Goal: Transaction & Acquisition: Obtain resource

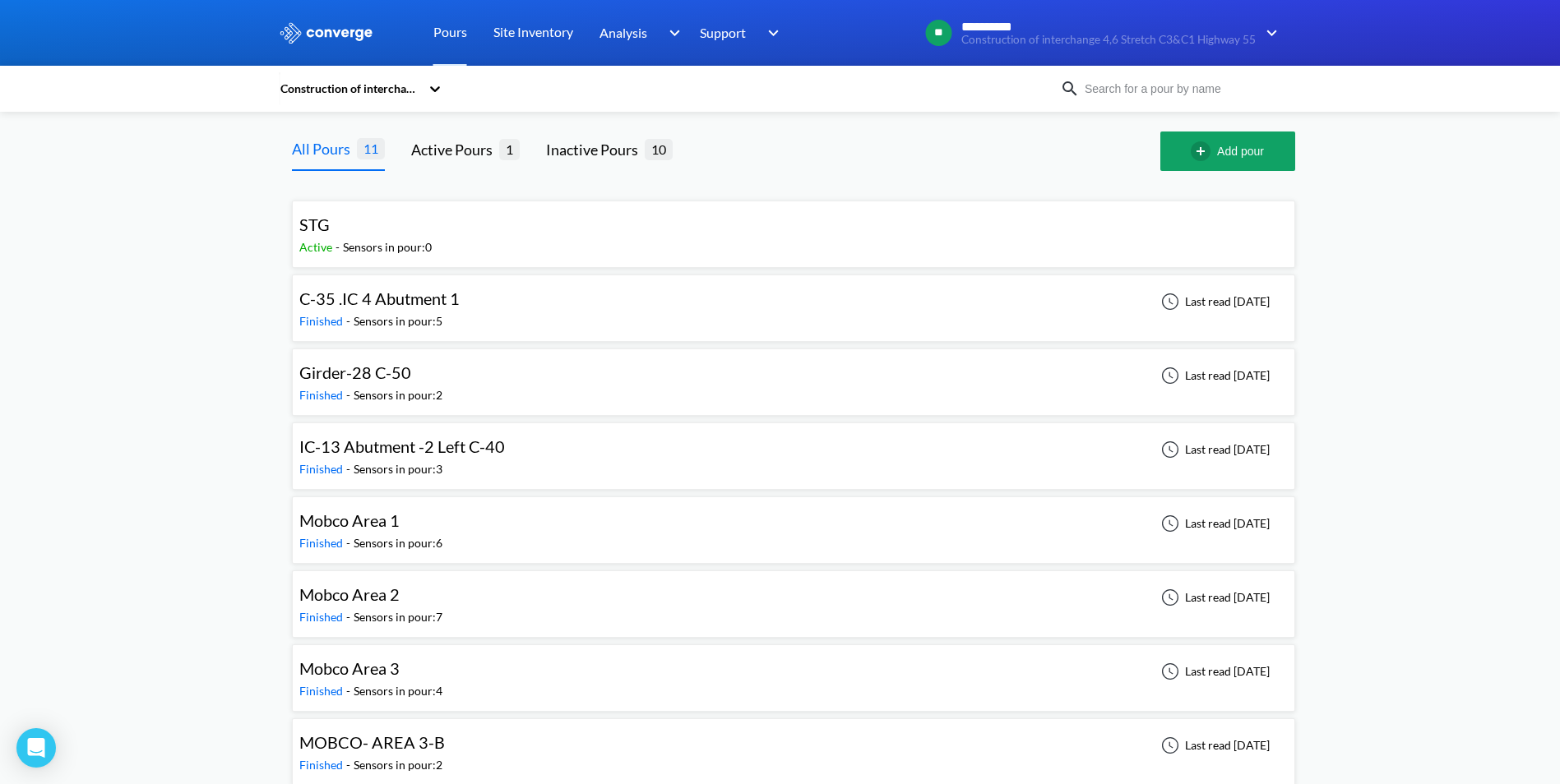
click at [358, 306] on span "C-35 .IC 4 Abutment 1" at bounding box center [379, 298] width 160 height 20
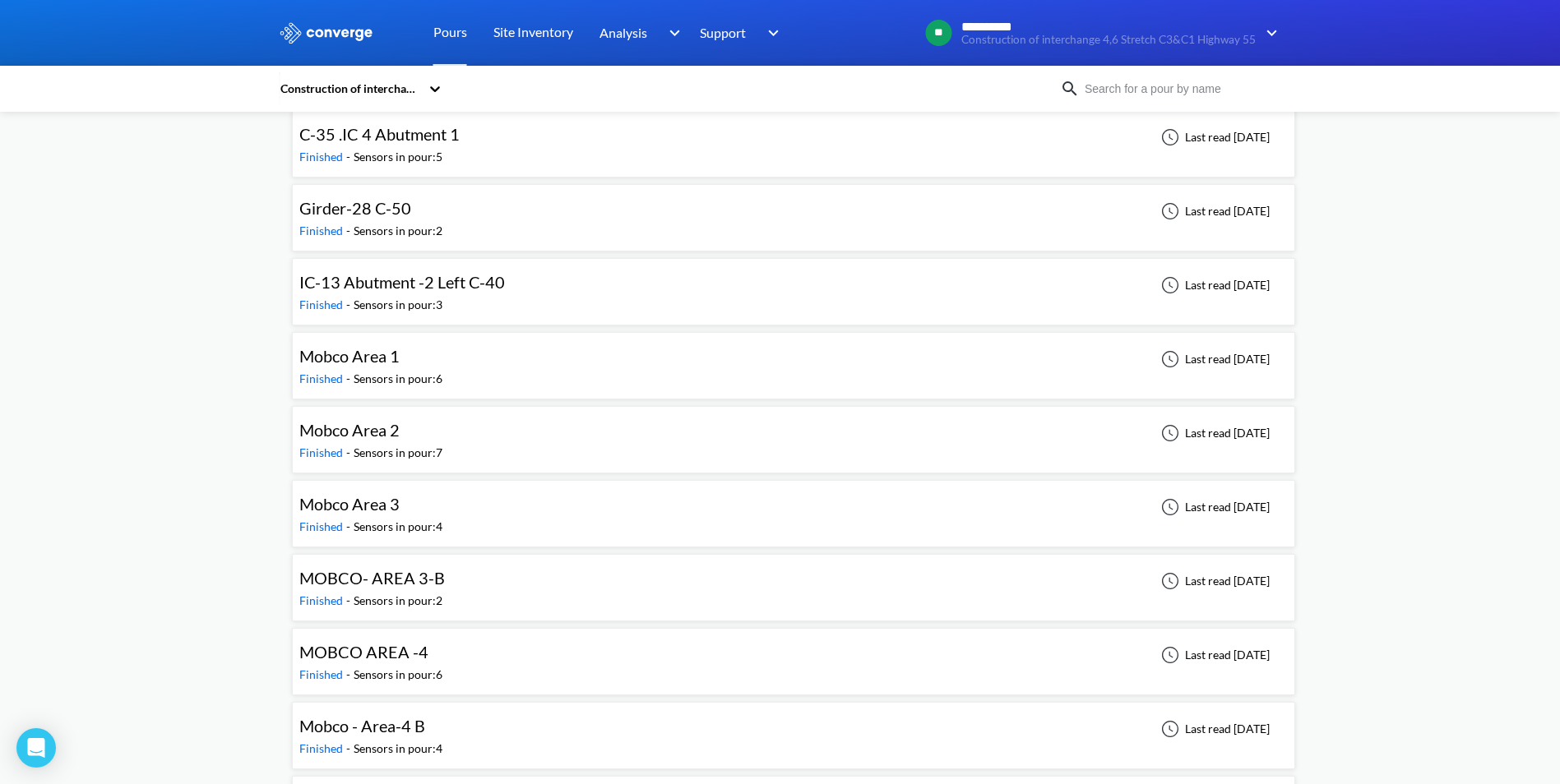
scroll to position [237, 0]
click at [366, 740] on div "Samsung C&T" at bounding box center [349, 728] width 100 height 25
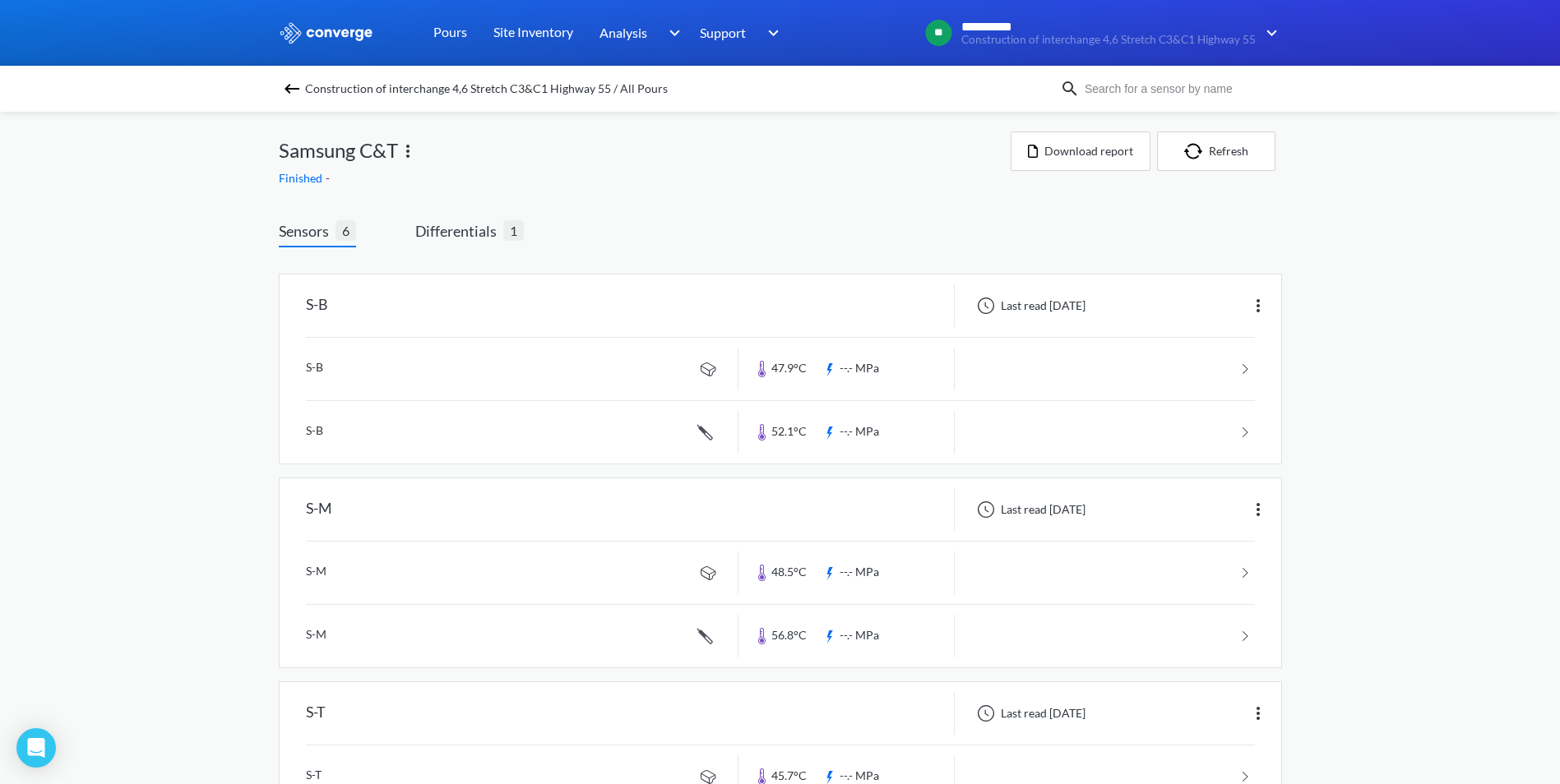
scroll to position [246, 0]
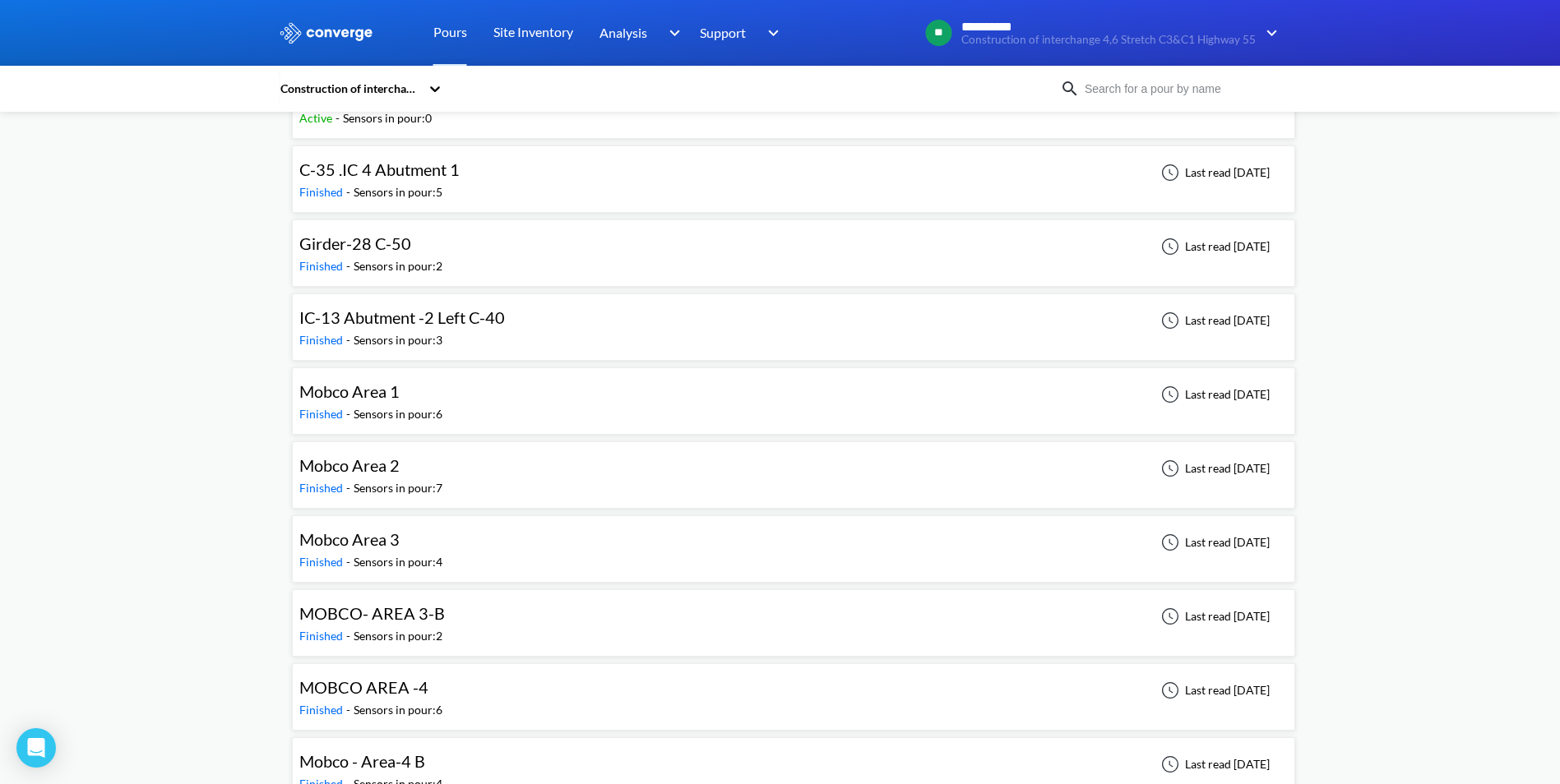
scroll to position [237, 0]
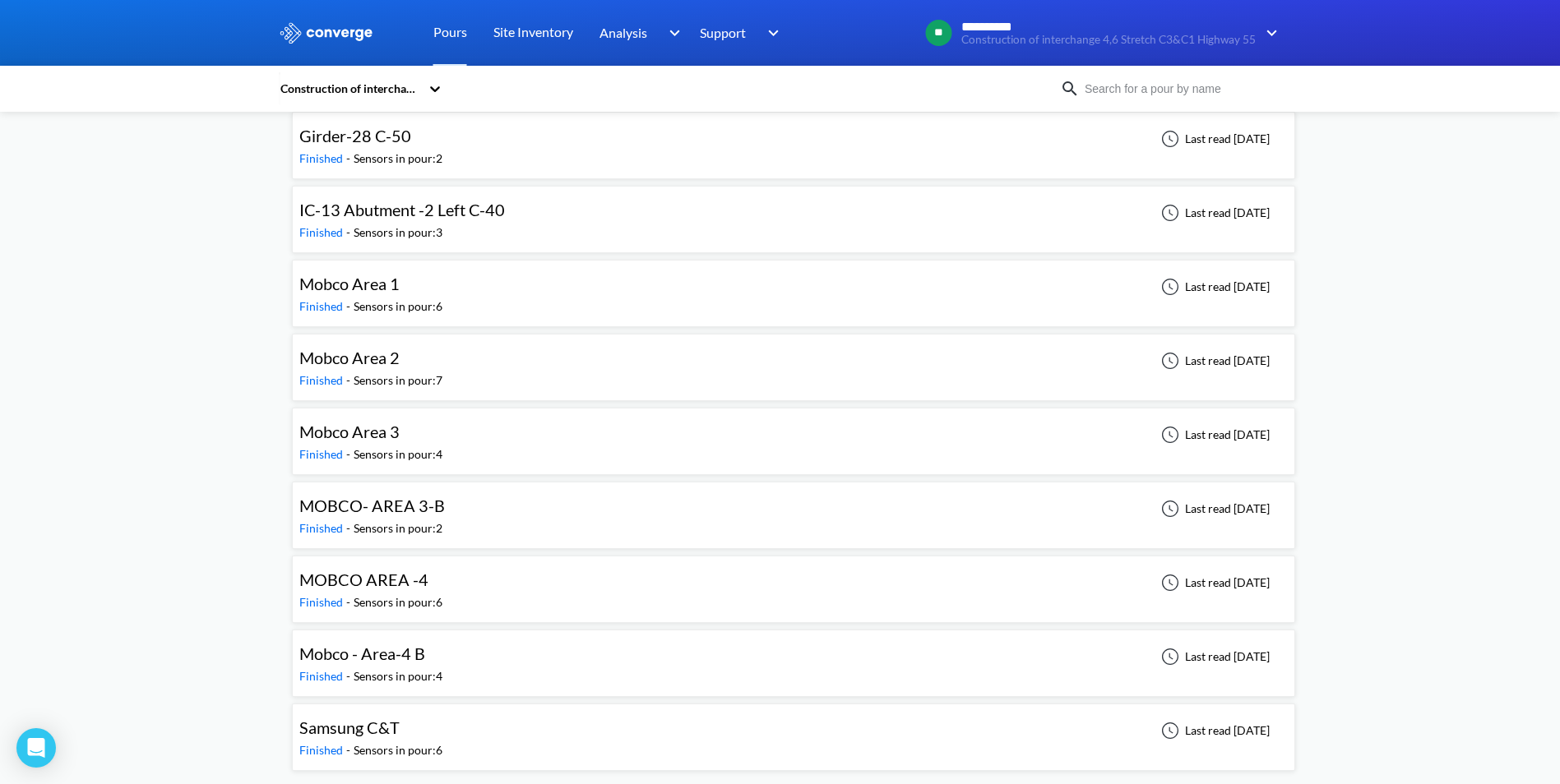
click at [356, 744] on div "Sensors in pour: 6" at bounding box center [398, 751] width 89 height 18
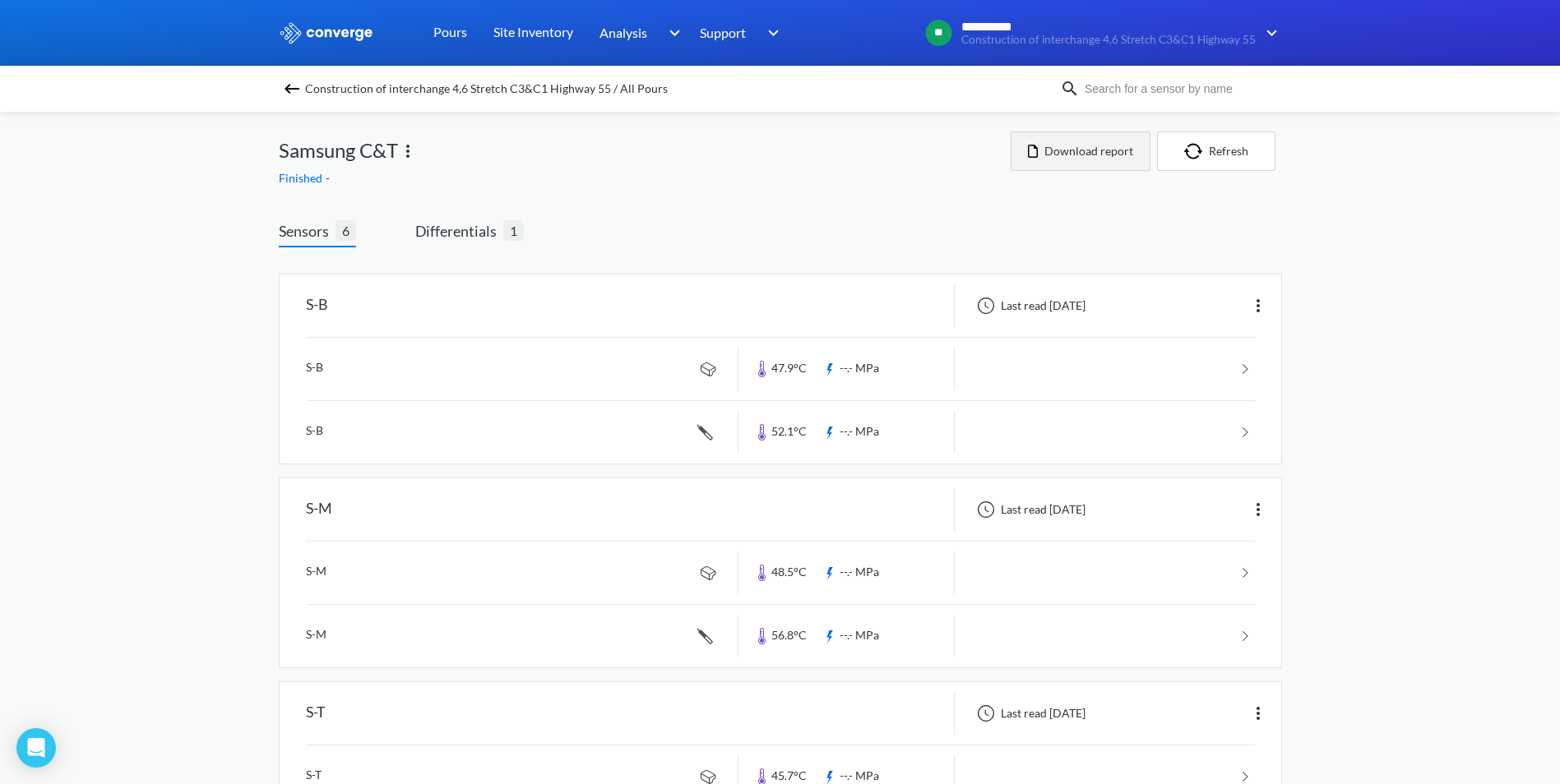
click at [1116, 147] on button "Download report" at bounding box center [1081, 151] width 140 height 39
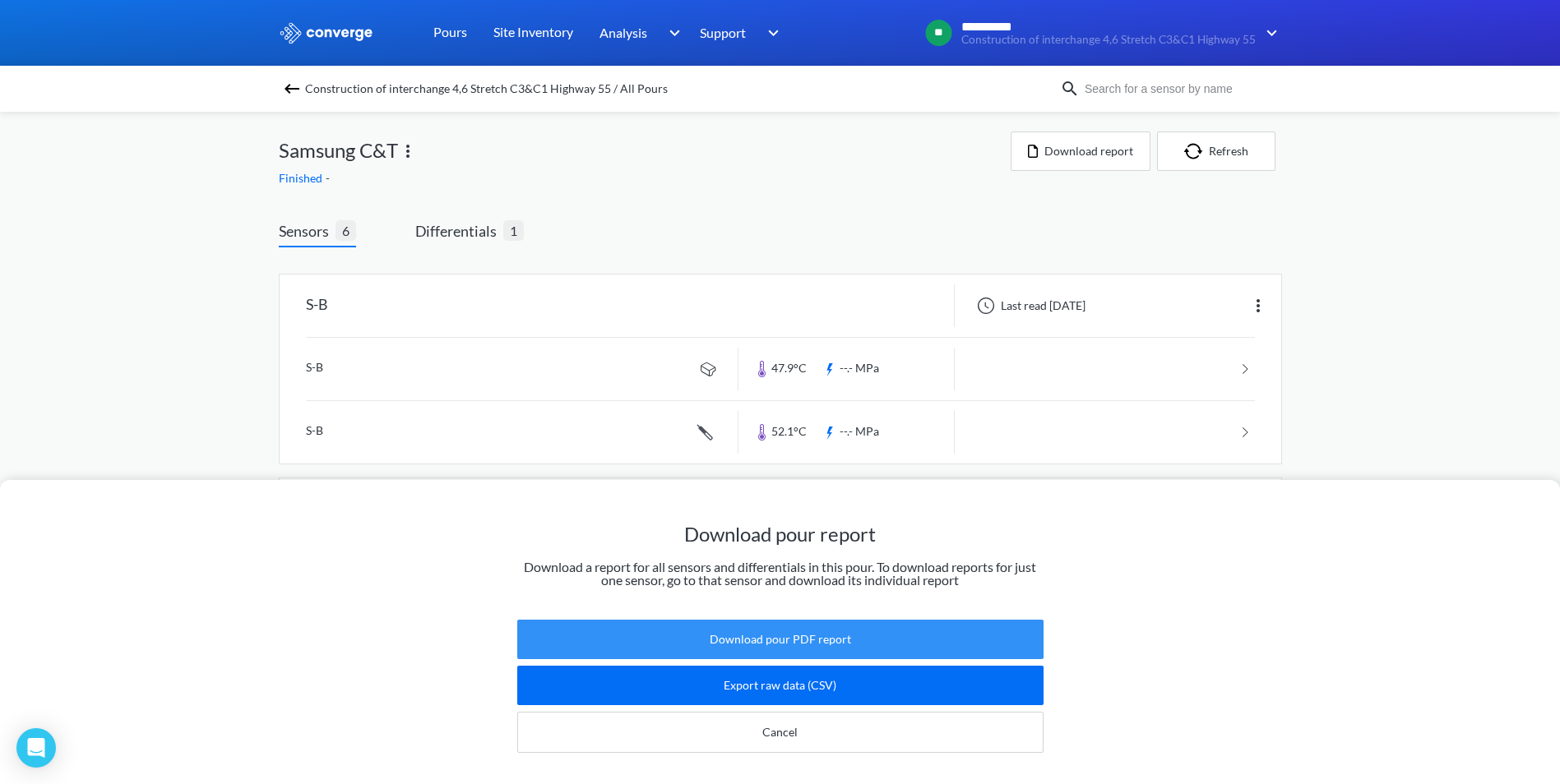
click at [789, 620] on button "Download pour PDF report" at bounding box center [780, 640] width 526 height 39
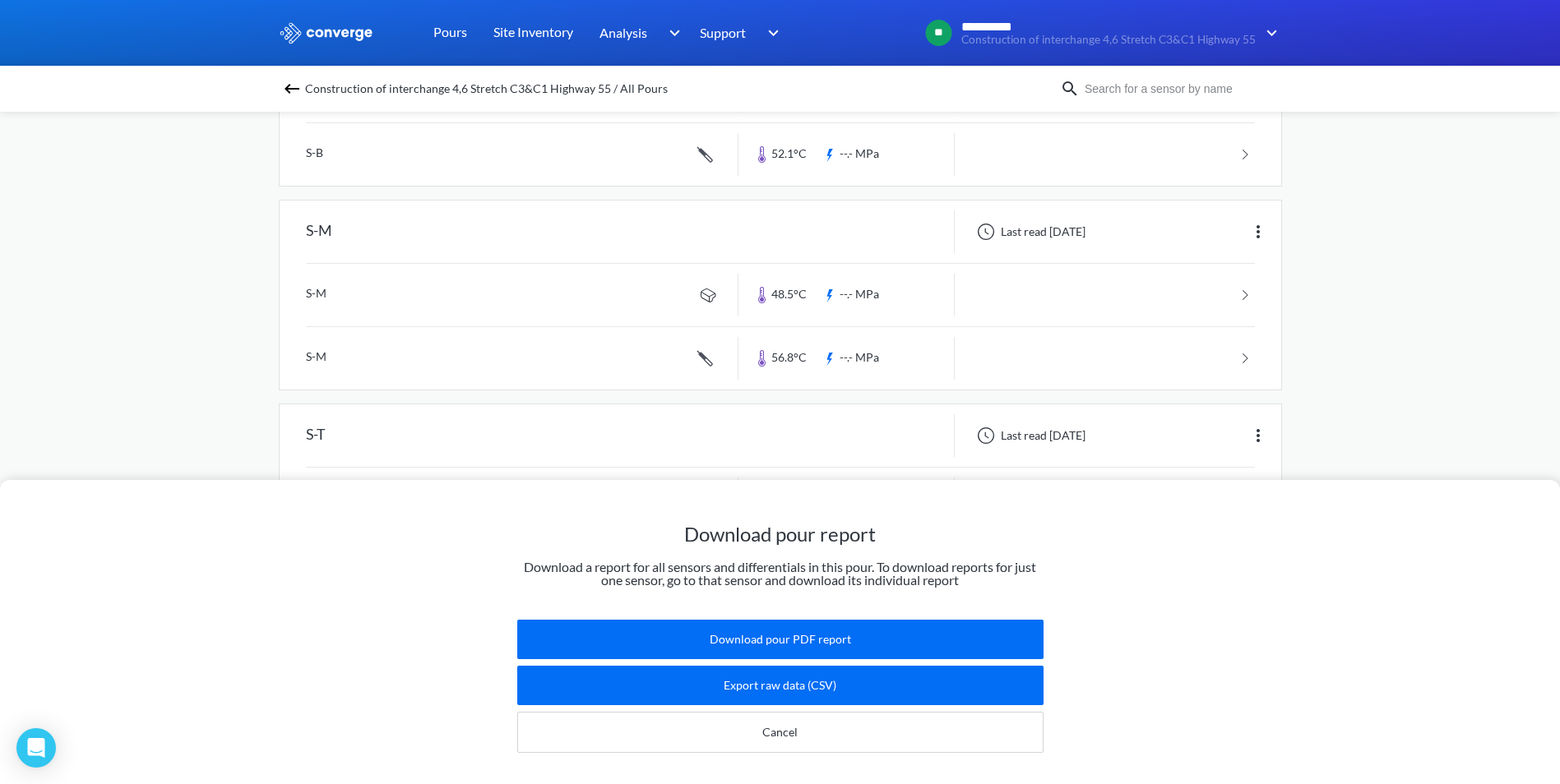
scroll to position [494, 0]
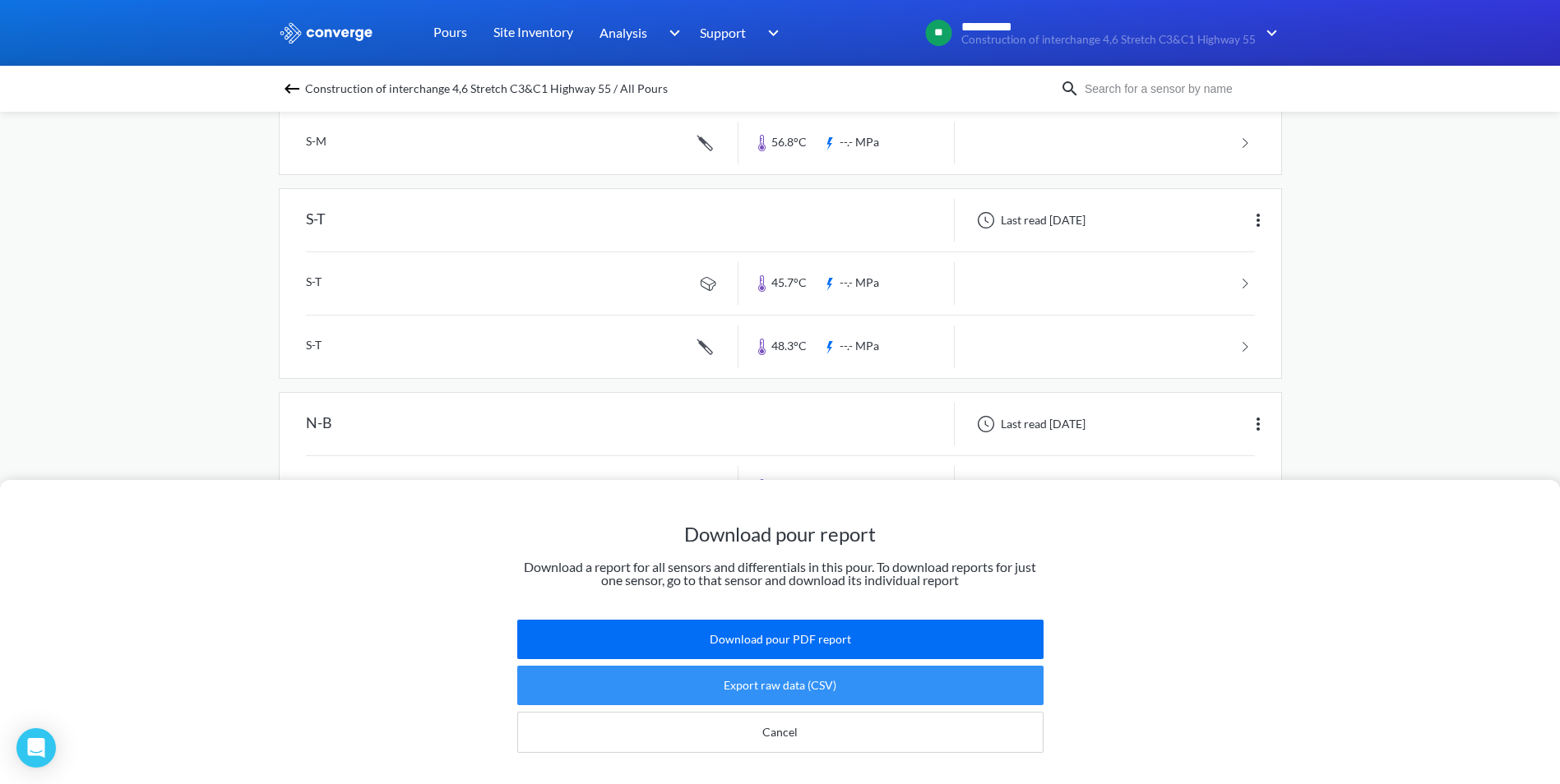
click at [776, 668] on button "Export raw data (CSV)" at bounding box center [780, 685] width 526 height 39
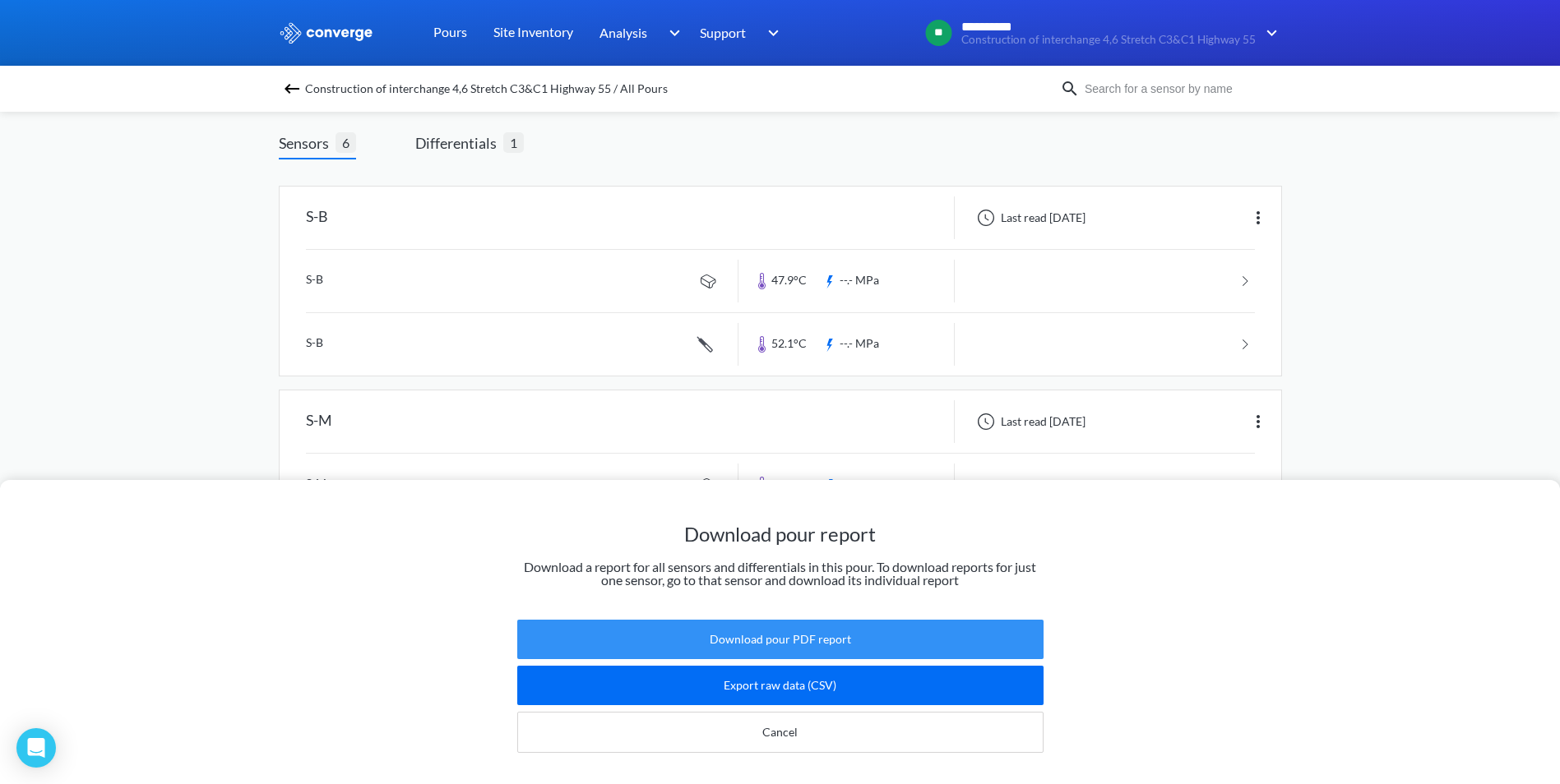
scroll to position [0, 0]
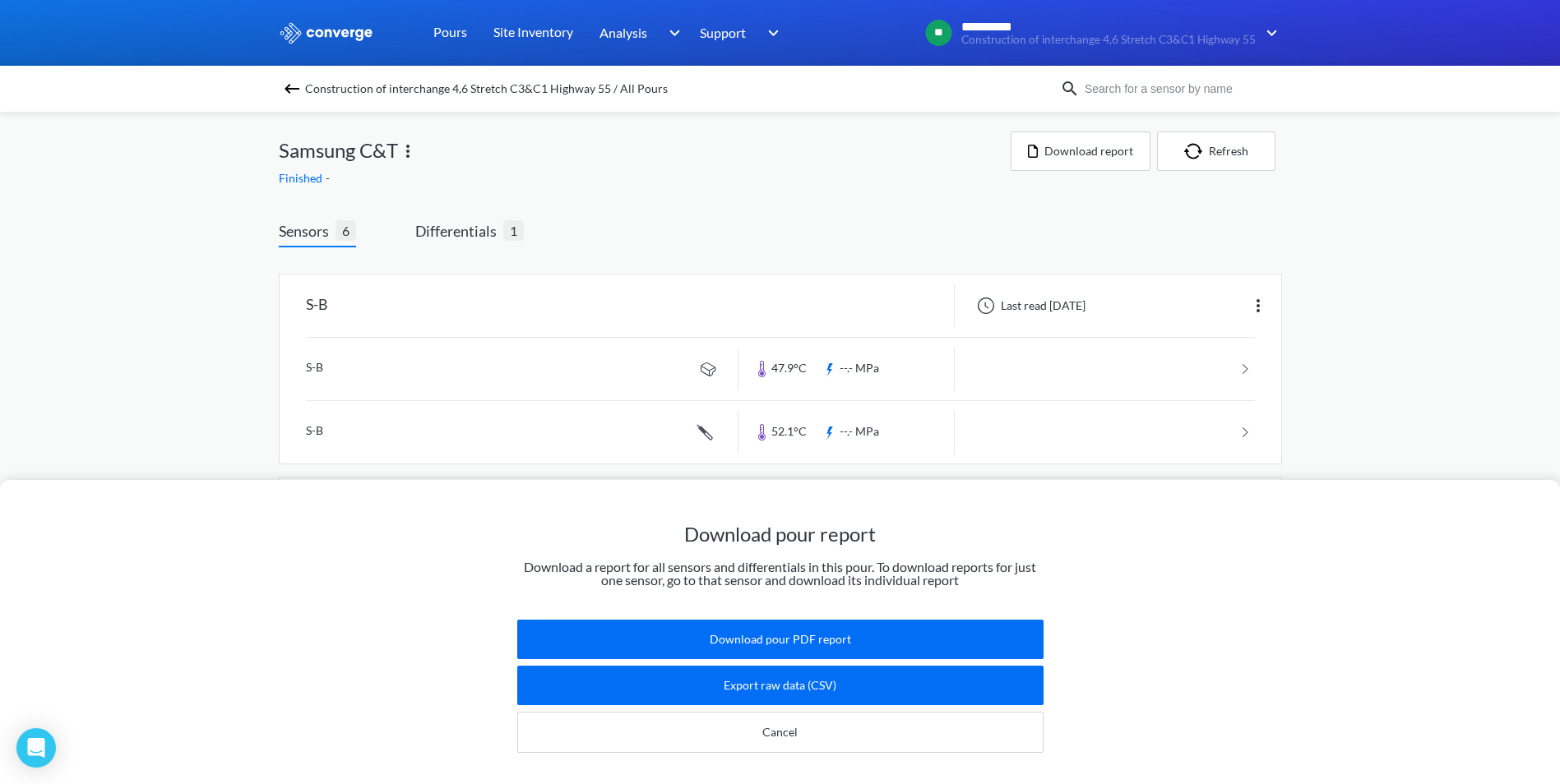
click at [1241, 363] on div "Download pour report Download a report for all sensors and differentials in thi…" at bounding box center [780, 392] width 1560 height 784
